Goal: Find specific page/section

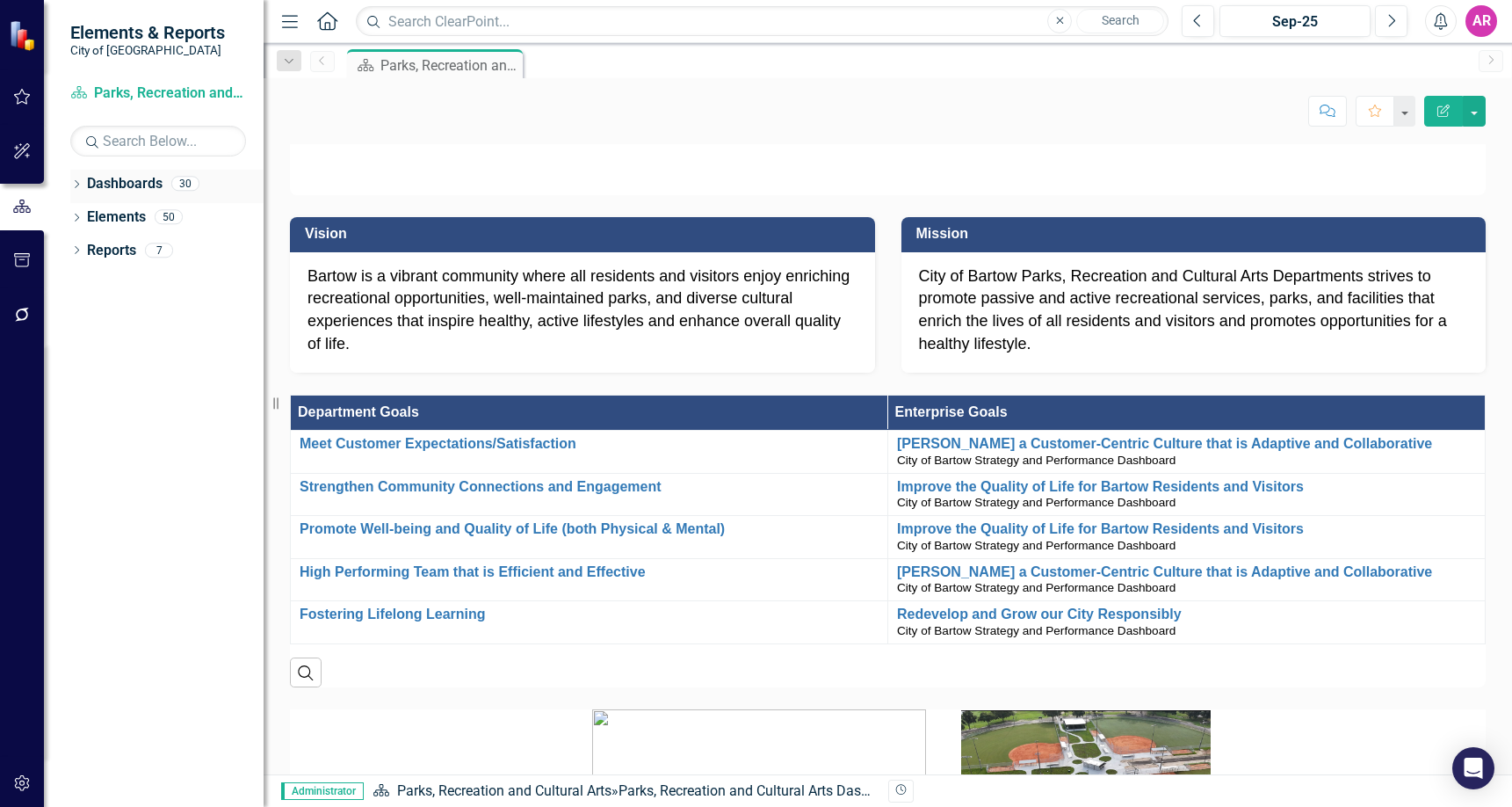
click at [79, 181] on icon "Dropdown" at bounding box center [76, 186] width 12 height 10
click at [86, 224] on div "Dropdown" at bounding box center [85, 218] width 13 height 15
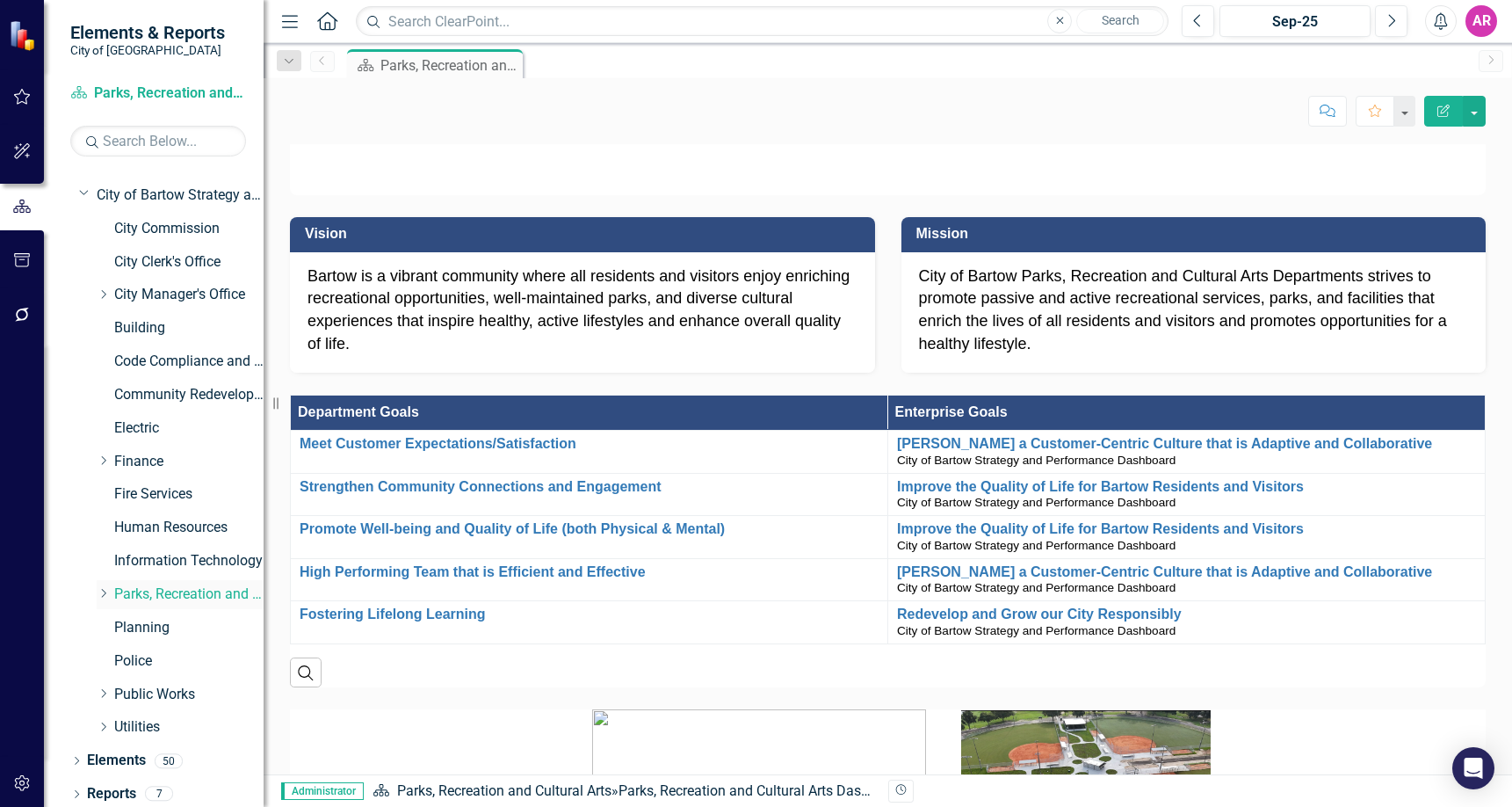
scroll to position [28, 0]
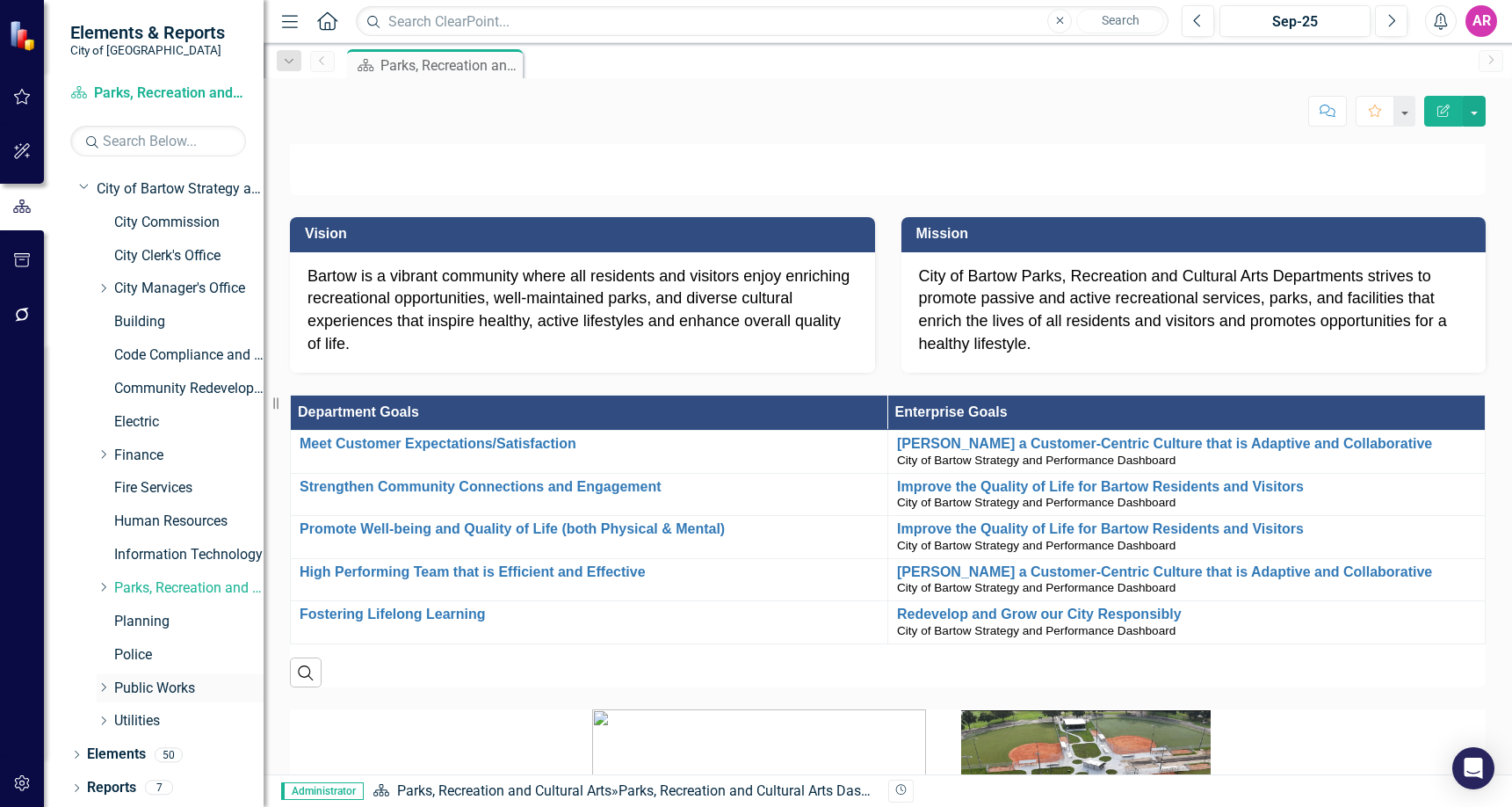
click at [104, 686] on icon "Dropdown" at bounding box center [104, 687] width 13 height 11
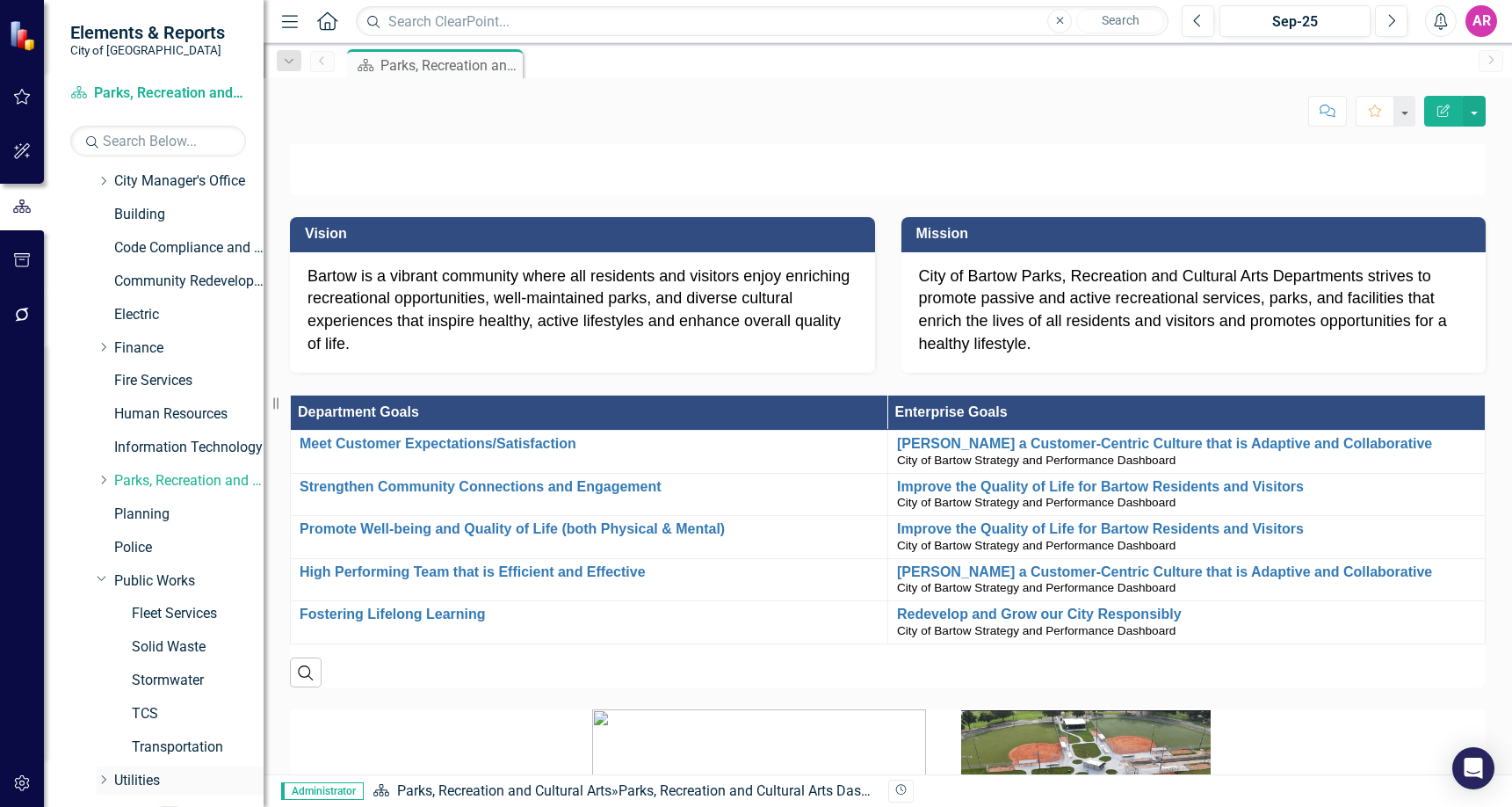
scroll to position [194, 0]
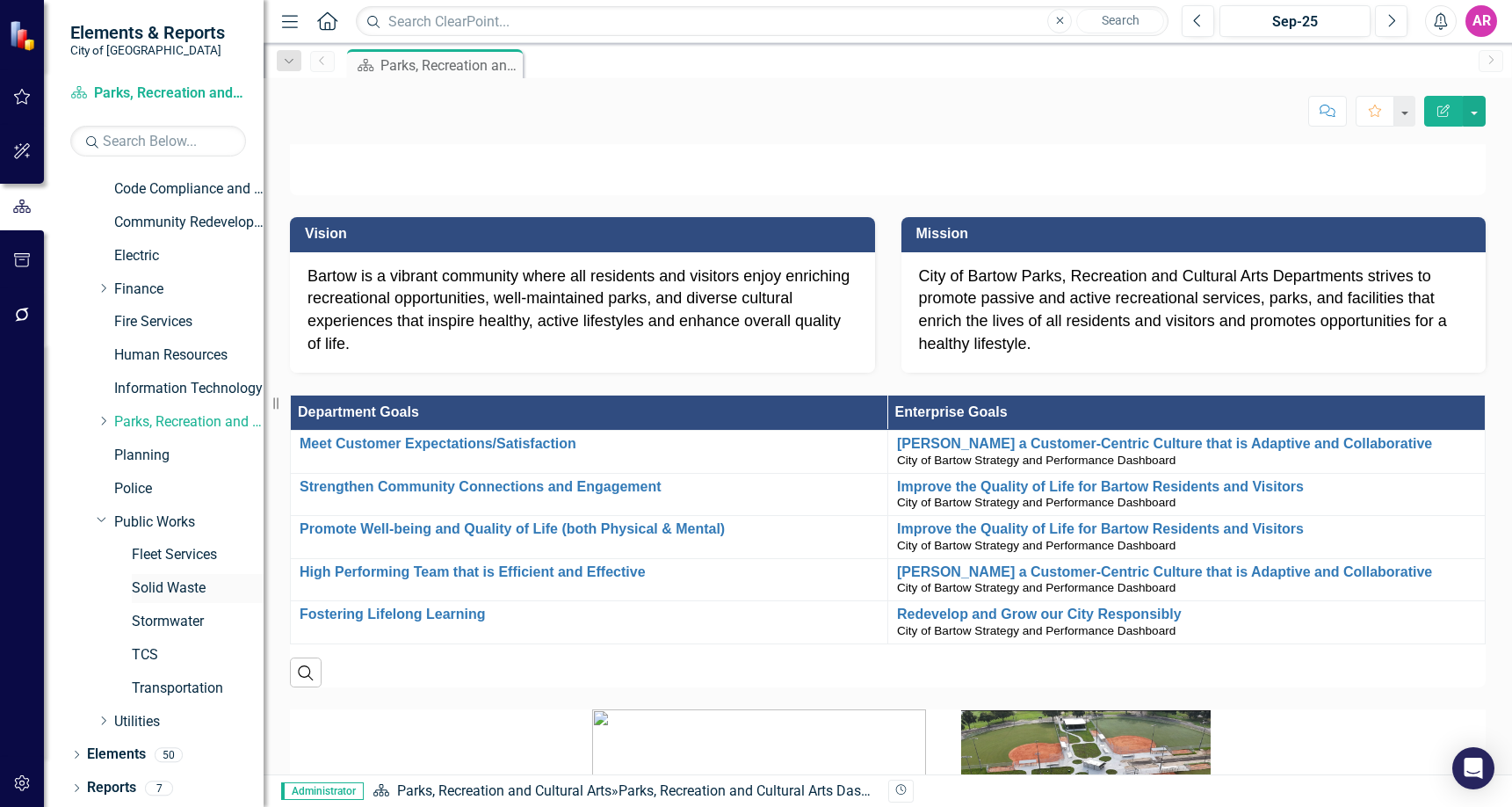
click at [191, 589] on link "Solid Waste" at bounding box center [197, 588] width 131 height 20
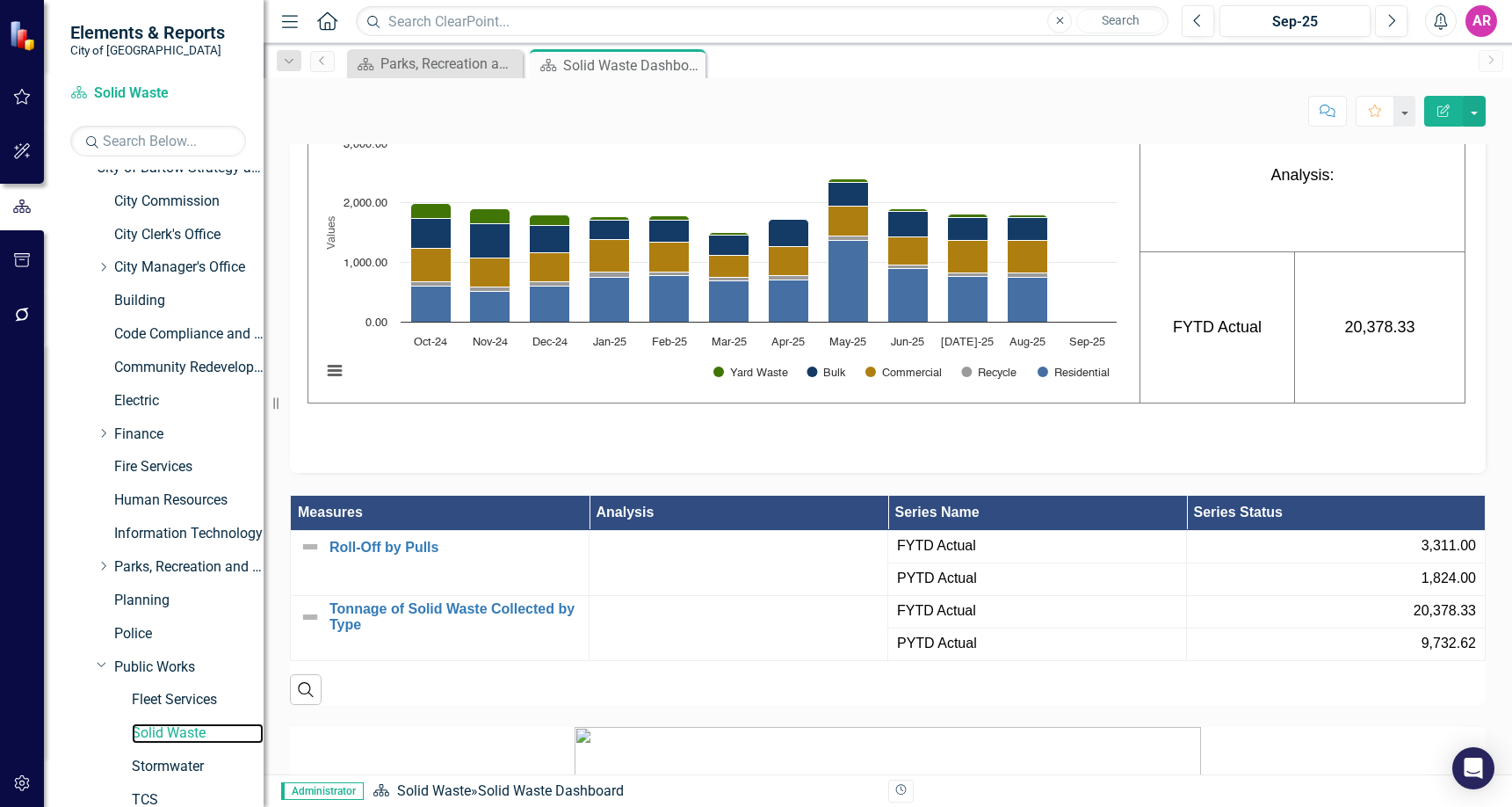
scroll to position [18, 0]
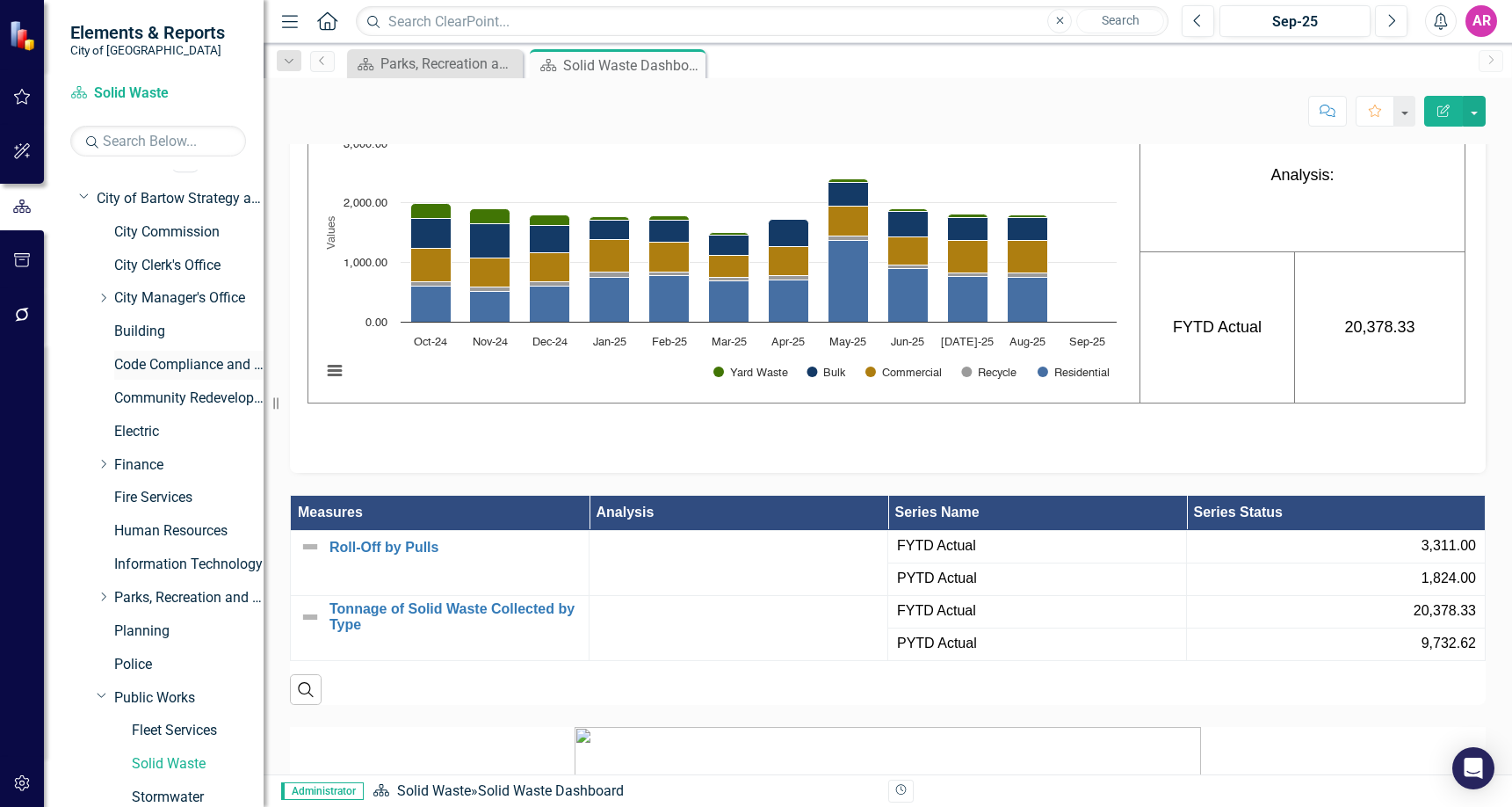
click at [205, 363] on link "Code Compliance and Neighborhood Services" at bounding box center [189, 365] width 150 height 20
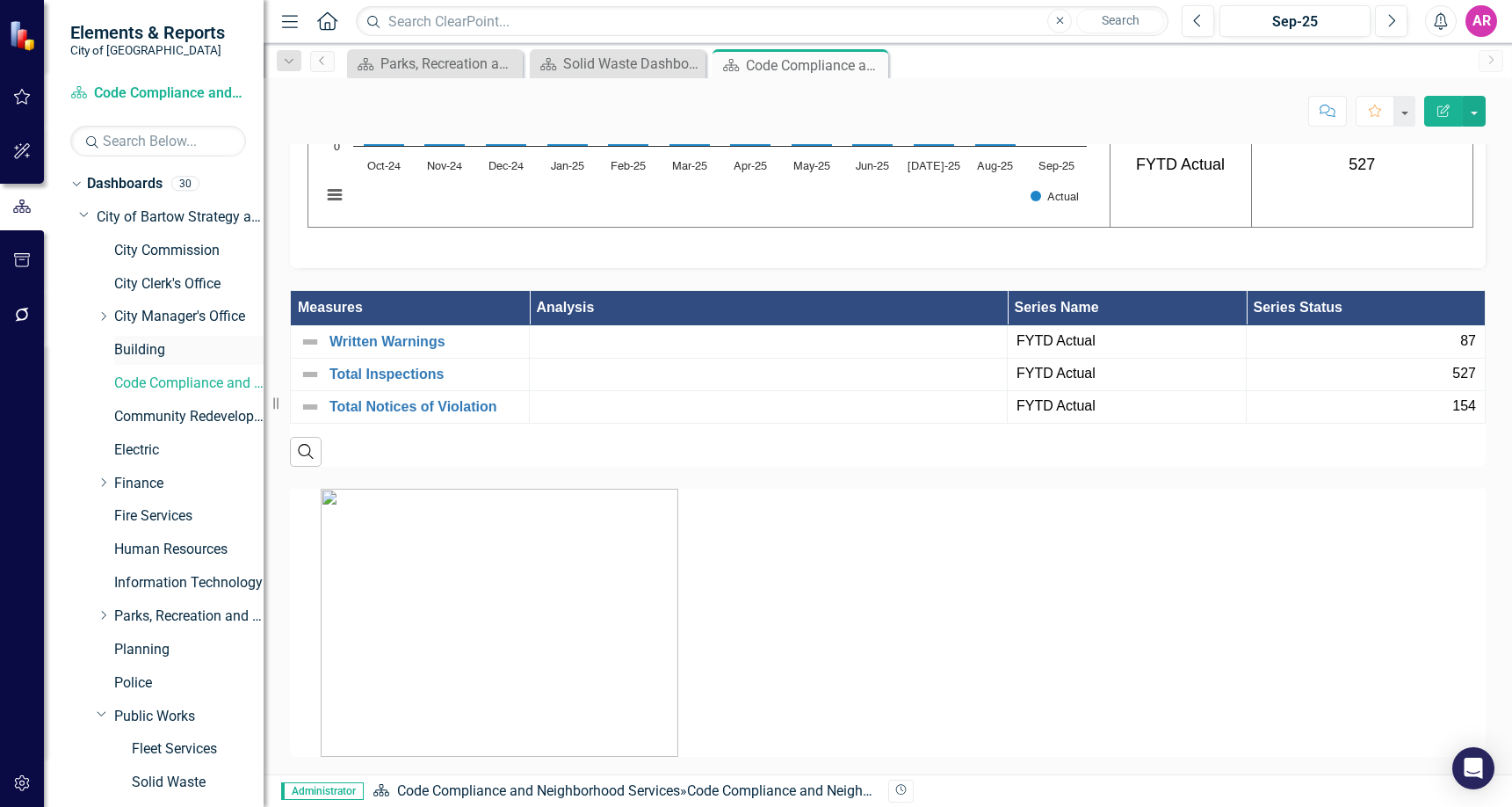
click at [188, 348] on link "Building" at bounding box center [189, 349] width 150 height 20
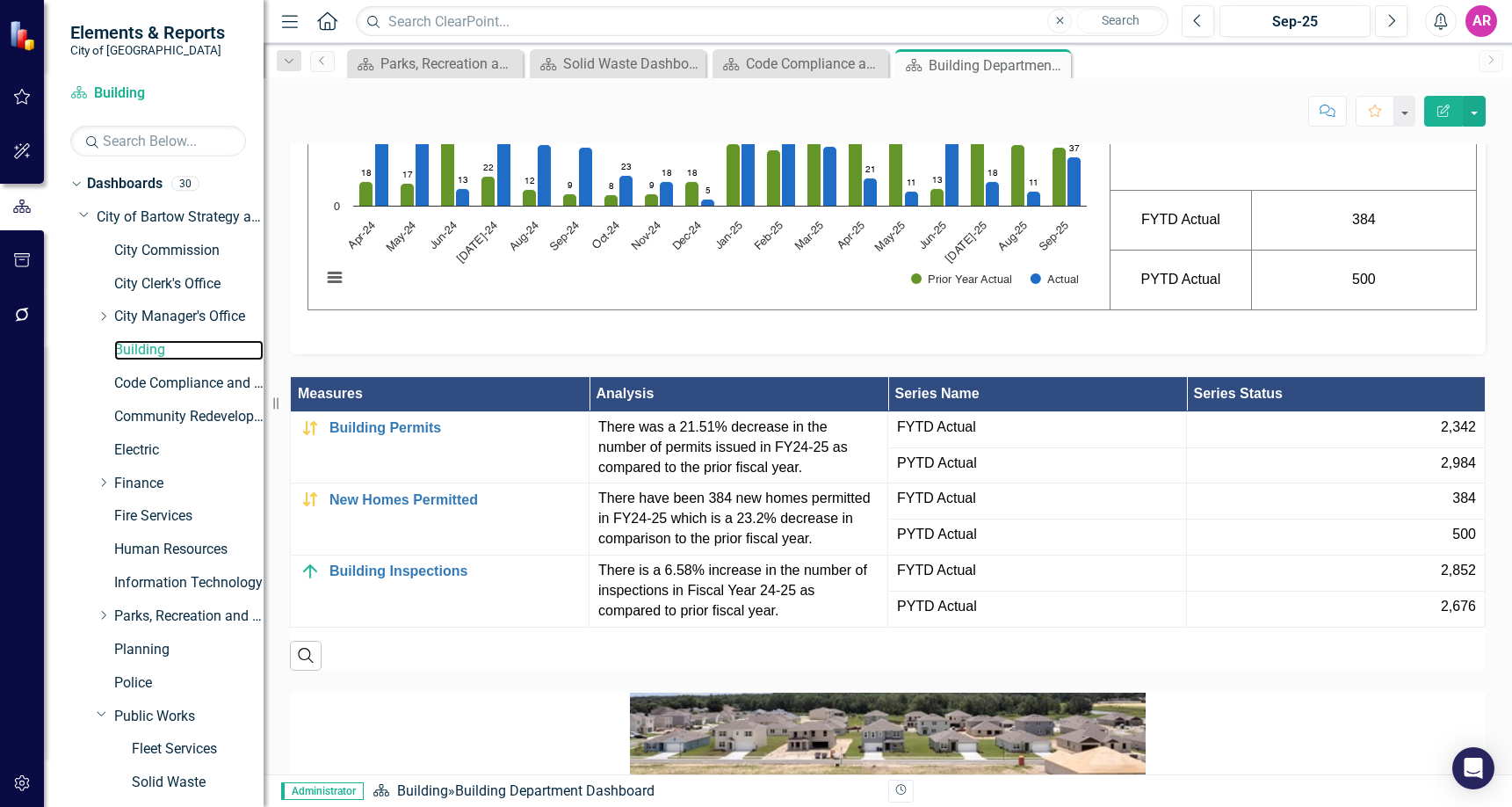
scroll to position [1246, 0]
